Goal: Task Accomplishment & Management: Manage account settings

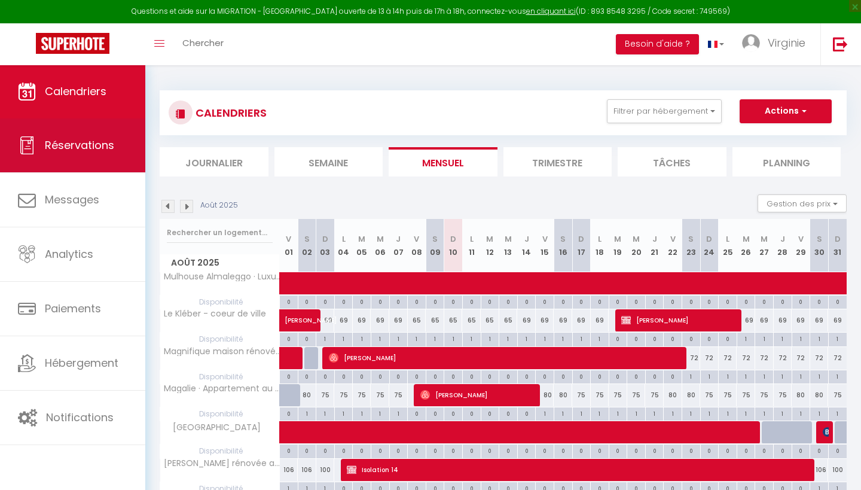
click at [70, 139] on span "Réservations" at bounding box center [79, 144] width 69 height 15
select select "not_cancelled"
select select
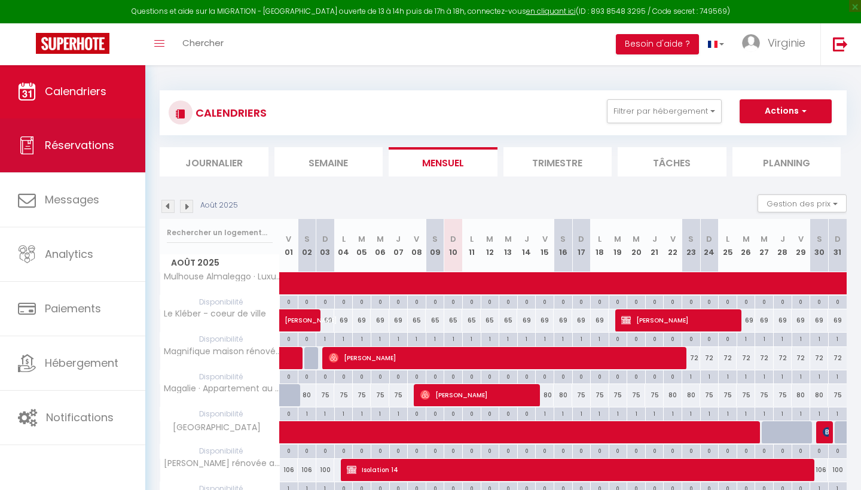
select select
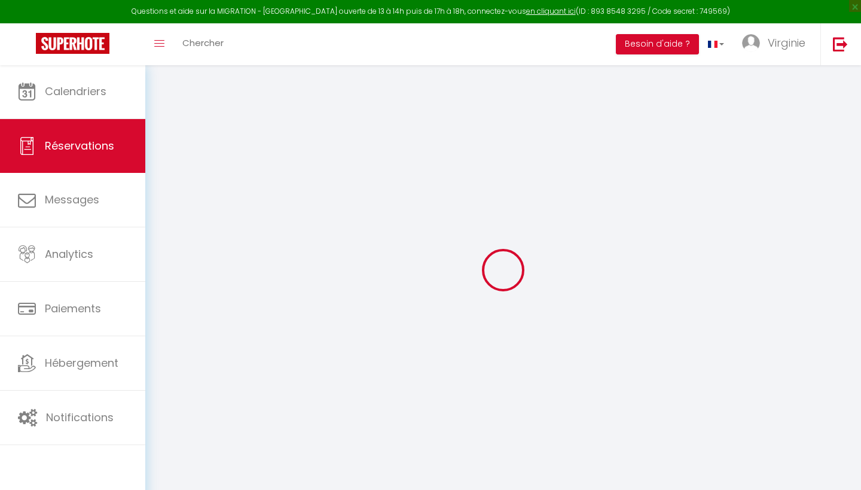
select select
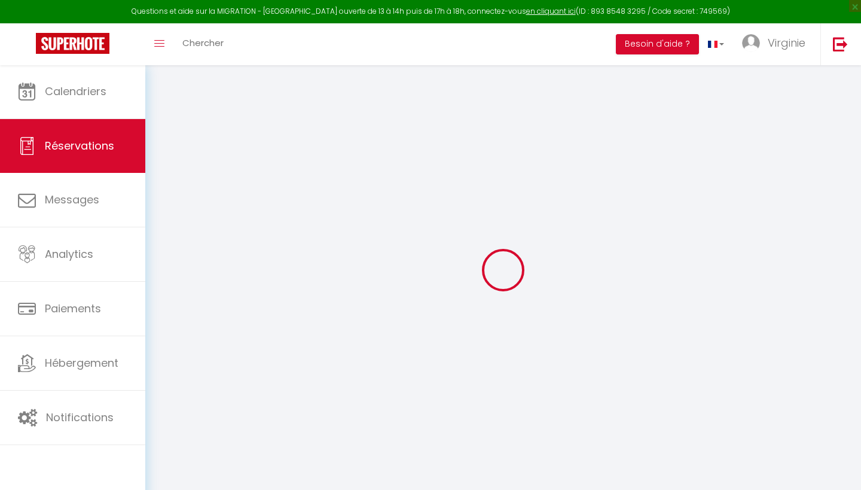
select select
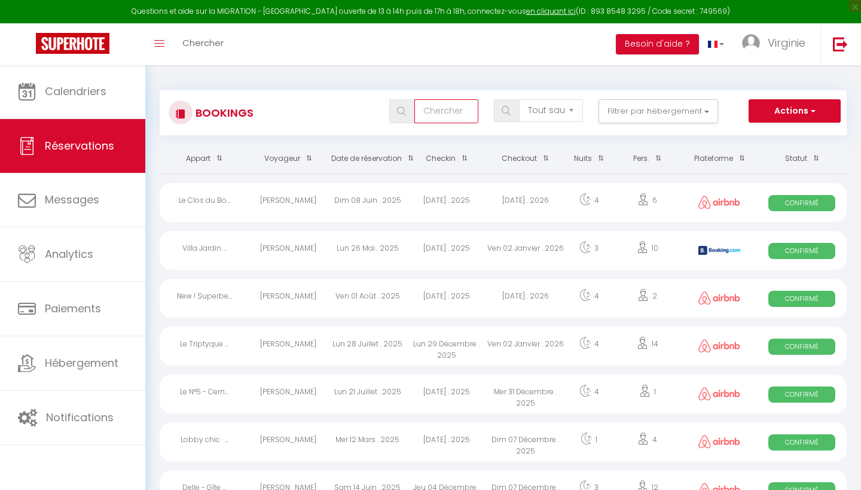
click at [435, 112] on input "text" at bounding box center [446, 111] width 64 height 24
type input "[PERSON_NAME]"
click at [449, 242] on div "Sam 02 Août . 2025" at bounding box center [446, 250] width 79 height 39
select select "OK"
select select "KO"
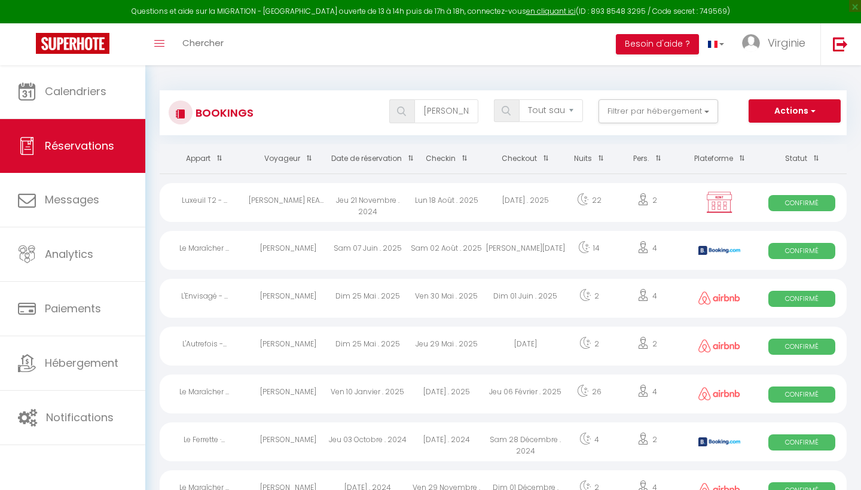
select select "0"
select select "1"
select select
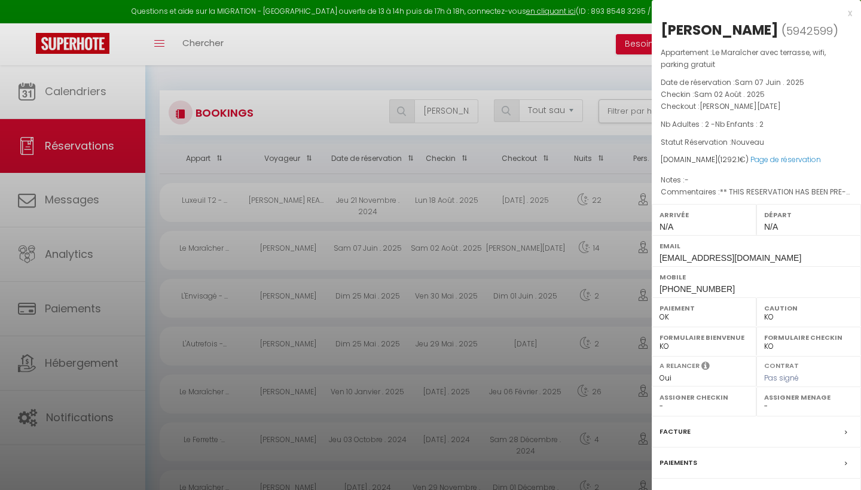
select select "36925"
select select "46777"
click at [849, 14] on div "x" at bounding box center [752, 13] width 200 height 14
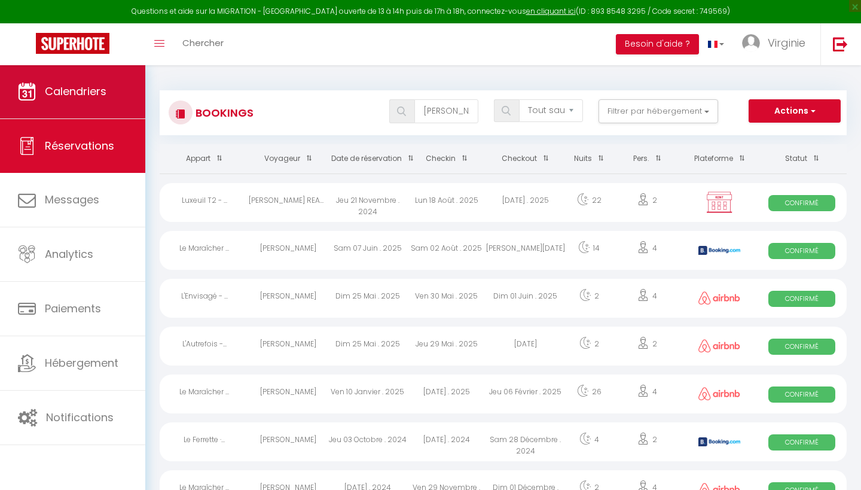
click at [93, 93] on span "Calendriers" at bounding box center [76, 91] width 62 height 15
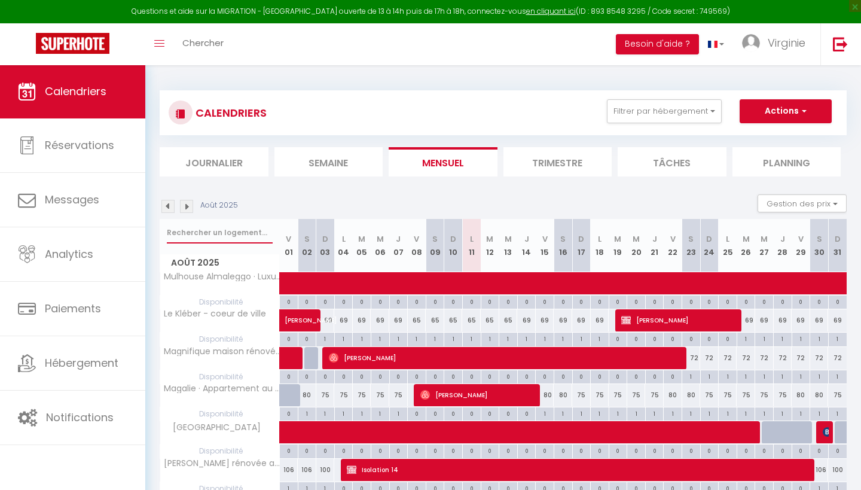
click at [242, 237] on input "text" at bounding box center [220, 233] width 106 height 22
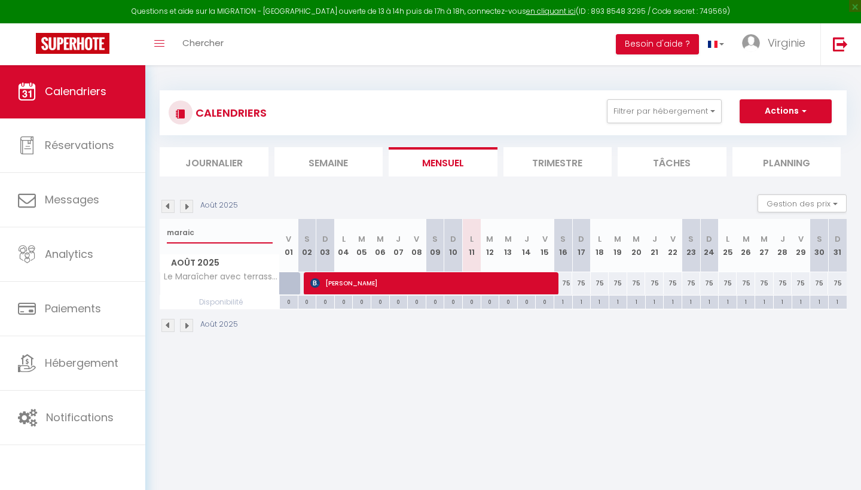
type input "marais"
drag, startPoint x: 242, startPoint y: 237, endPoint x: 567, endPoint y: 281, distance: 327.6
click at [567, 281] on div "75" at bounding box center [563, 283] width 19 height 22
type input "75"
type input "[PERSON_NAME][DATE]"
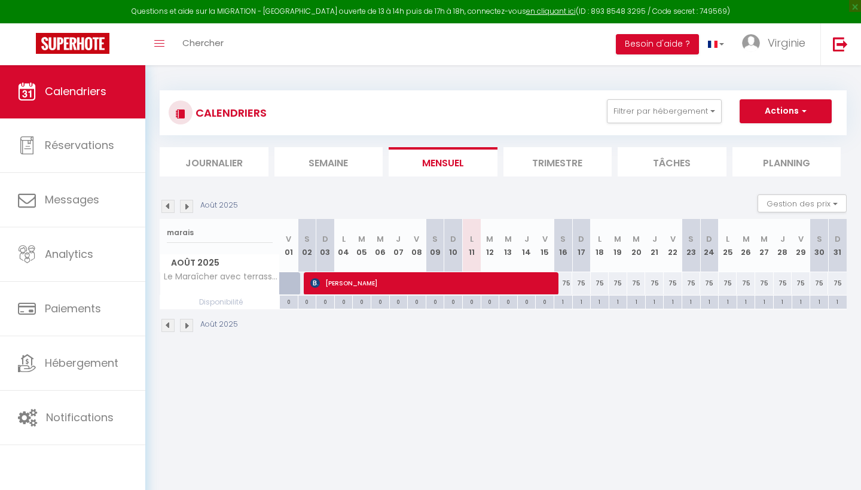
type input "Dim 17 Août 2025"
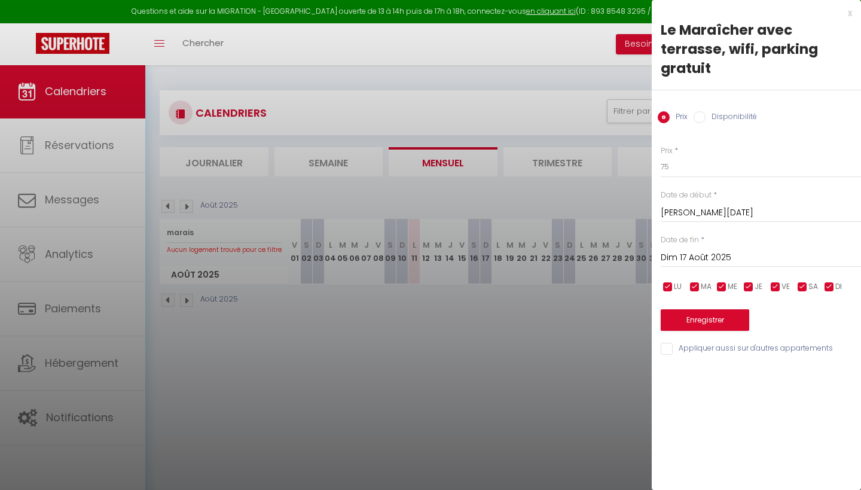
click at [697, 118] on input "Disponibilité" at bounding box center [699, 117] width 12 height 12
radio input "true"
radio input "false"
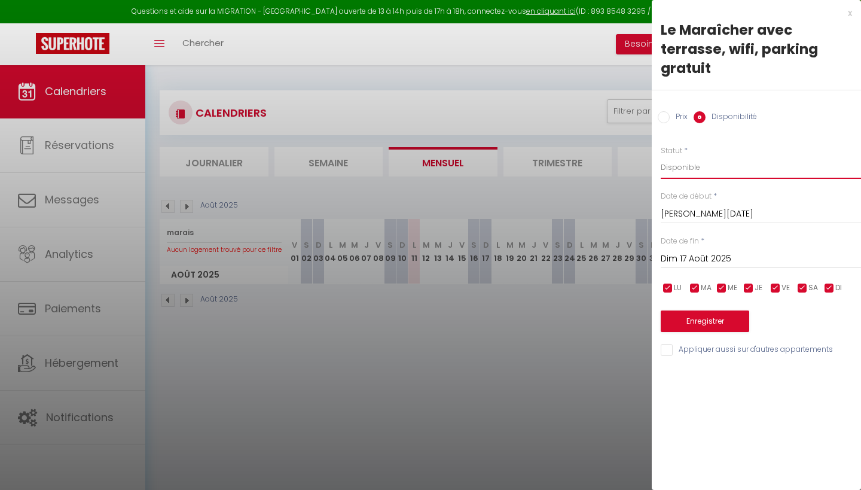
select select "0"
click at [701, 317] on button "Enregistrer" at bounding box center [705, 321] width 88 height 22
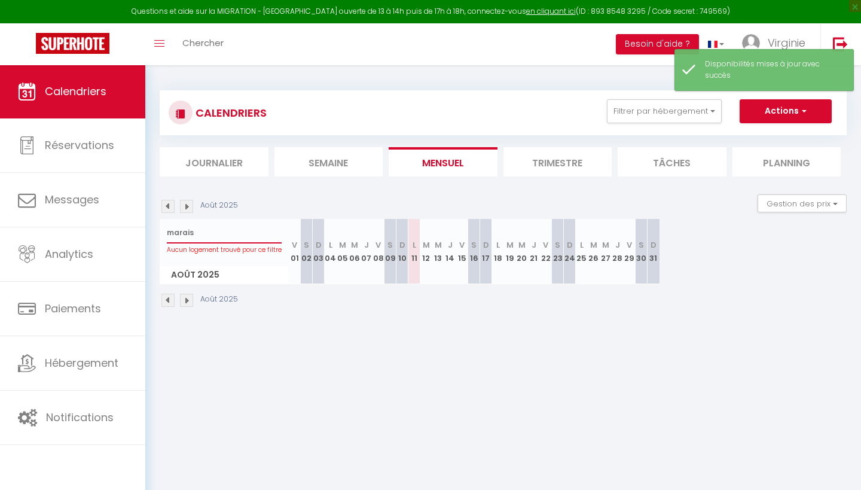
click at [239, 234] on input "marais" at bounding box center [224, 233] width 115 height 22
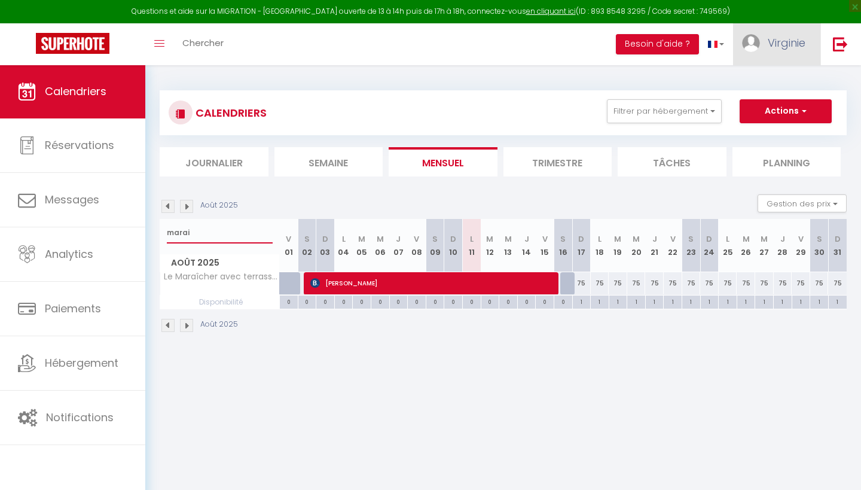
type input "marai"
click at [799, 53] on link "Virginie" at bounding box center [776, 44] width 87 height 42
click at [766, 87] on link "Paramètres" at bounding box center [772, 83] width 88 height 20
select select "28"
select select "fr"
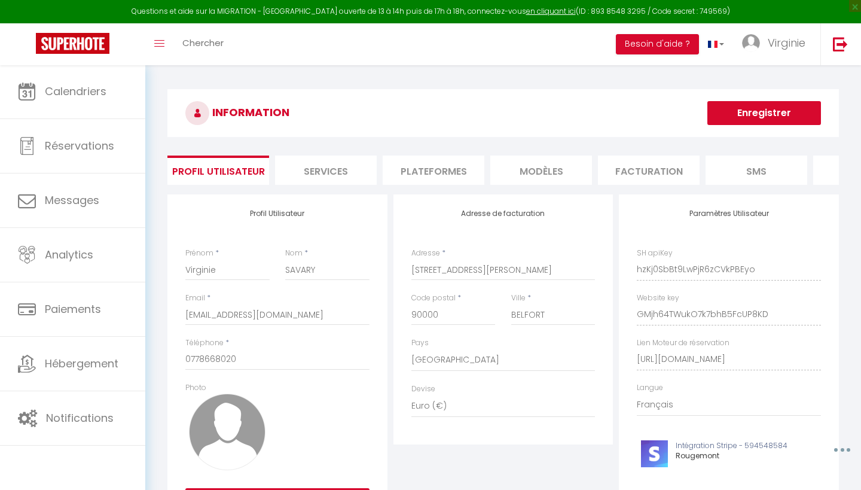
click at [448, 172] on li "Plateformes" at bounding box center [434, 169] width 102 height 29
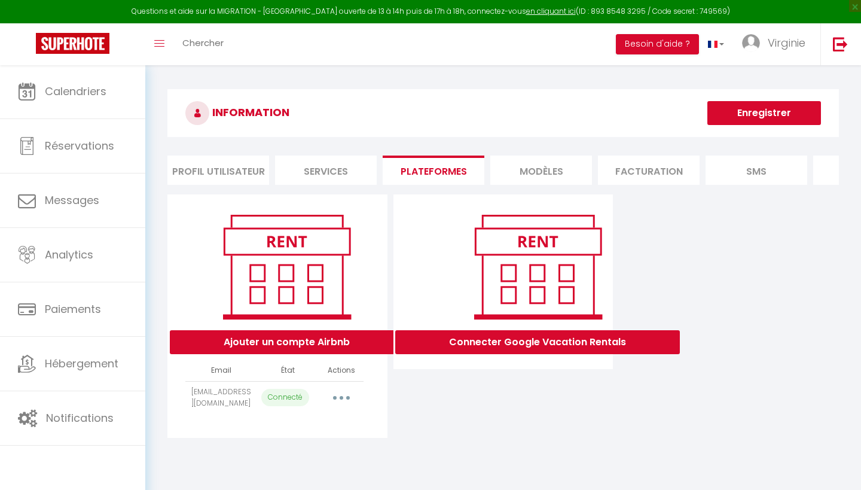
click at [341, 396] on icon "button" at bounding box center [342, 398] width 4 height 4
click at [316, 444] on link "Importer les appartements" at bounding box center [288, 446] width 132 height 20
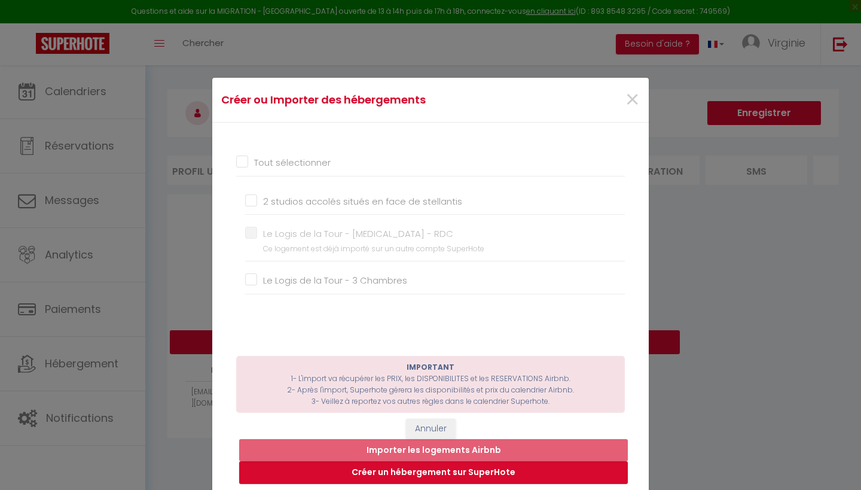
click at [255, 198] on input "2 studios accolés situés en face de stellantis" at bounding box center [435, 201] width 380 height 12
checkbox input "true"
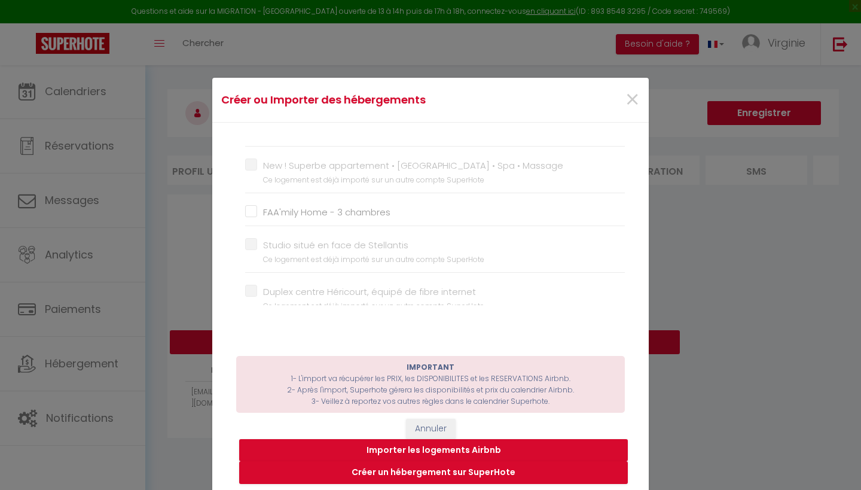
scroll to position [323, 0]
click at [251, 205] on input "FAA'mily Home - 3 chambres" at bounding box center [435, 210] width 380 height 12
checkbox input "true"
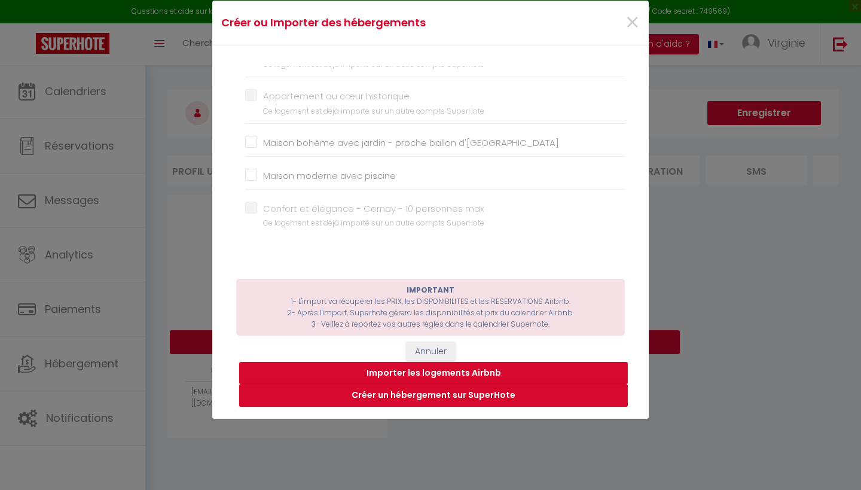
scroll to position [103, 0]
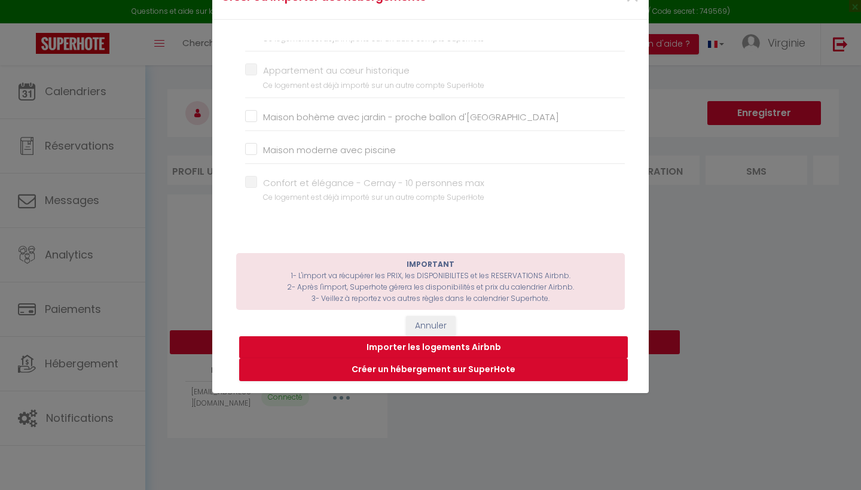
click at [410, 343] on button "Importer les logements Airbnb" at bounding box center [433, 347] width 389 height 23
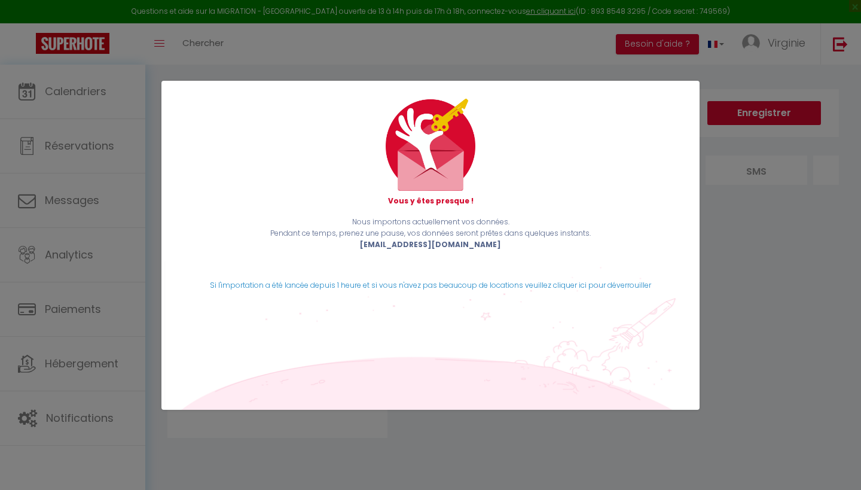
scroll to position [0, 0]
